Goal: Information Seeking & Learning: Check status

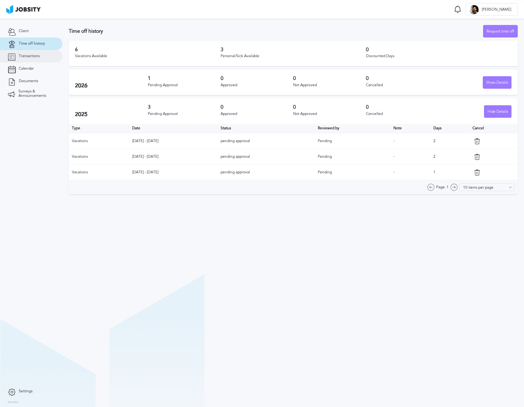
click at [39, 57] on span "Transactions" at bounding box center [29, 56] width 21 height 4
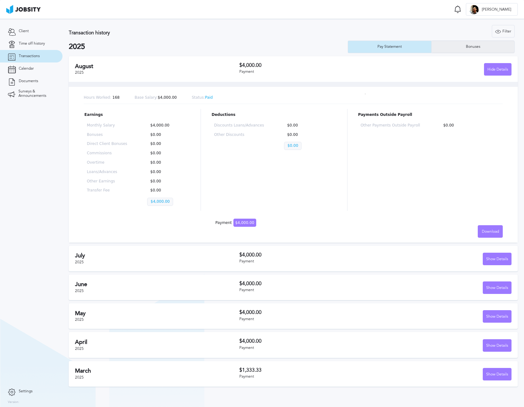
click at [482, 46] on div "Bonuses" at bounding box center [473, 47] width 21 height 4
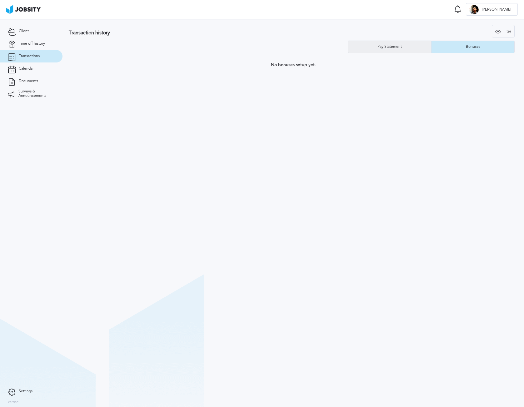
click at [394, 48] on div "Pay Statement" at bounding box center [390, 47] width 31 height 4
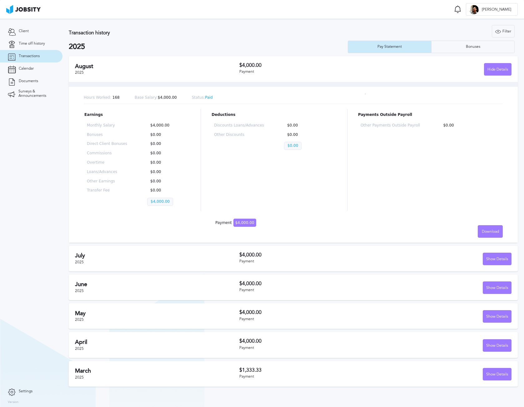
click at [278, 70] on div "Payment" at bounding box center [307, 72] width 136 height 4
click at [496, 69] on div "Hide Details" at bounding box center [498, 69] width 27 height 13
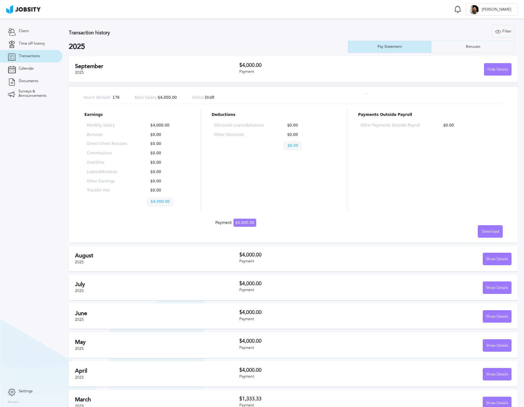
click at [317, 247] on div "[DATE] $4,000.00 Payment Show Details" at bounding box center [293, 259] width 449 height 26
click at [486, 253] on div "Show Details" at bounding box center [497, 259] width 28 height 13
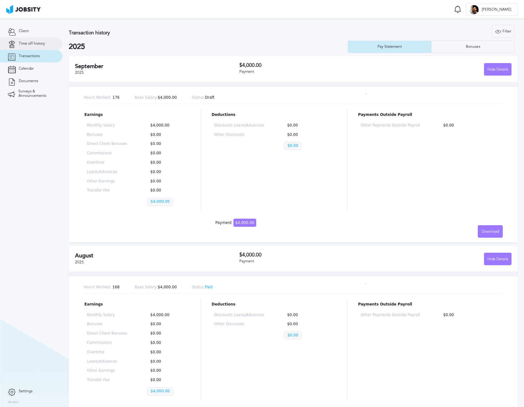
click at [43, 47] on link "Time off history" at bounding box center [31, 44] width 63 height 13
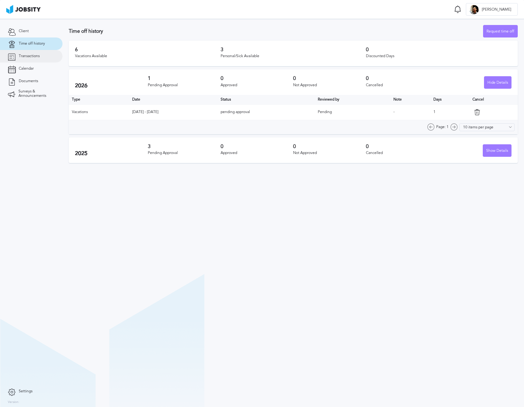
click at [44, 56] on link "Transactions" at bounding box center [31, 56] width 63 height 13
